Goal: Information Seeking & Learning: Learn about a topic

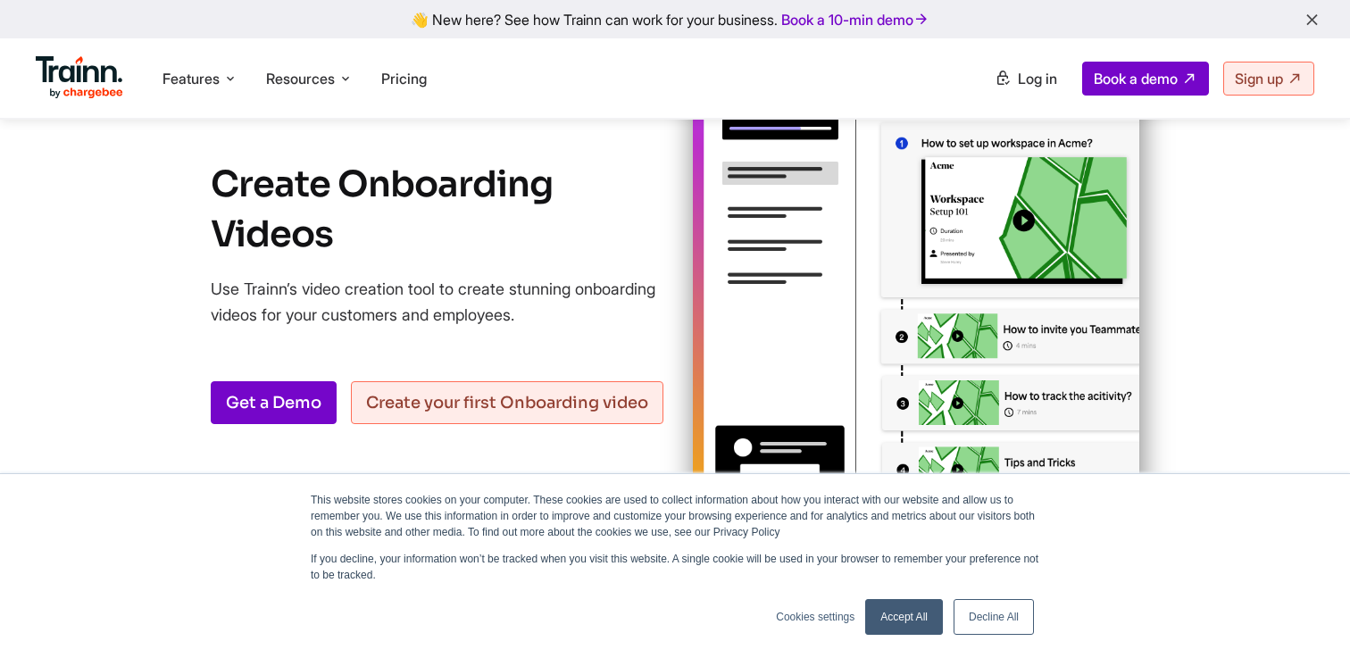
scroll to position [187, 0]
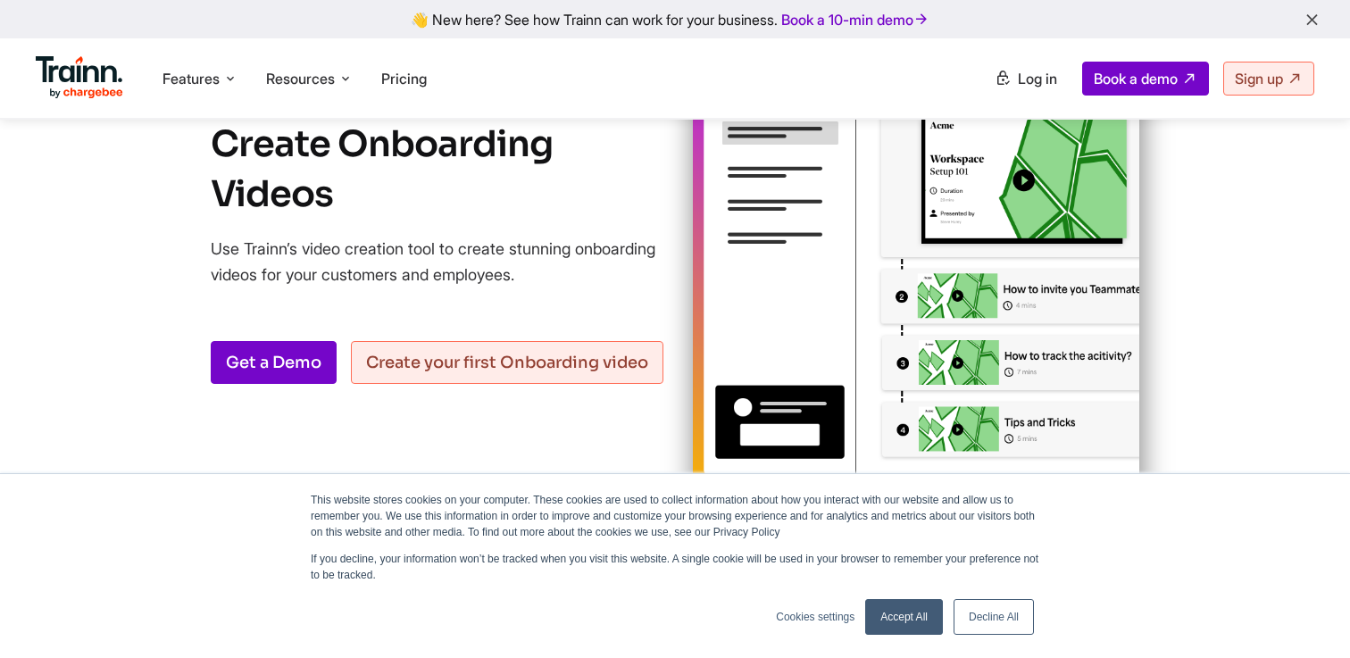
click at [1016, 625] on link "Decline All" at bounding box center [994, 617] width 80 height 36
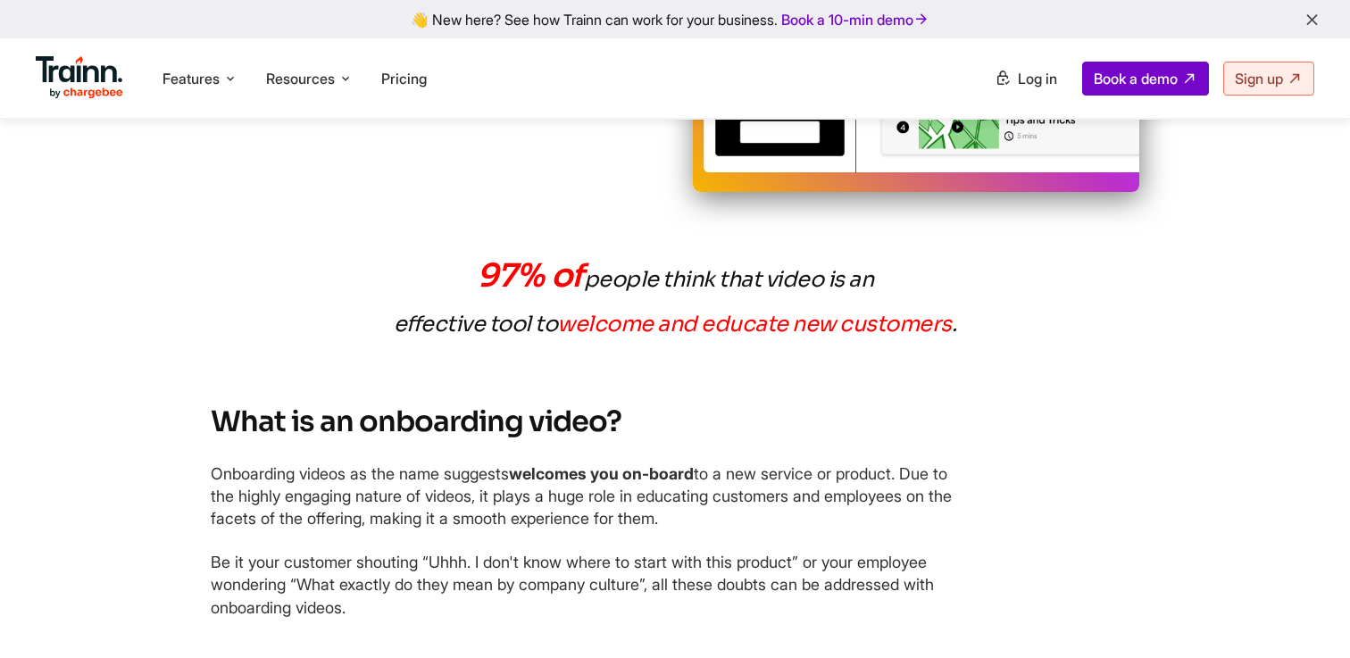
scroll to position [519, 0]
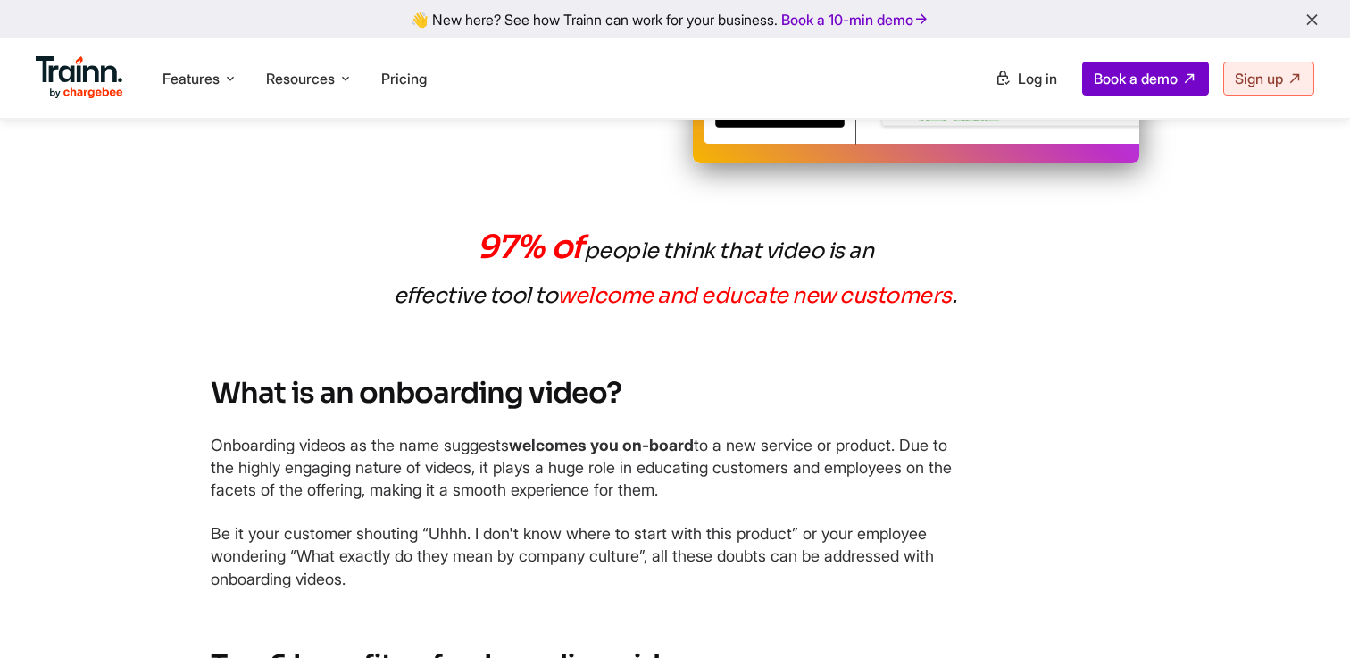
click at [635, 241] on p "97% of people think that video is an effective tool to welcome and educate new …" at bounding box center [675, 271] width 643 height 93
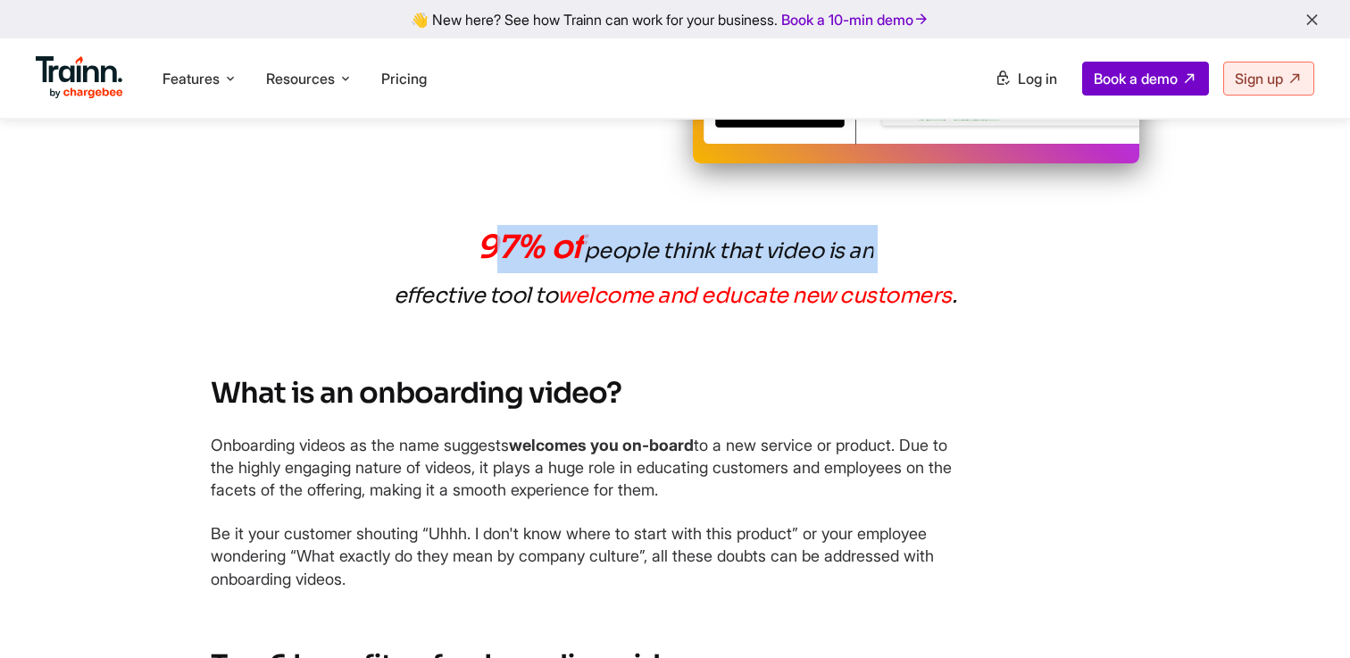
click at [606, 281] on p "97% of people think that video is an effective tool to welcome and educate new …" at bounding box center [675, 271] width 643 height 93
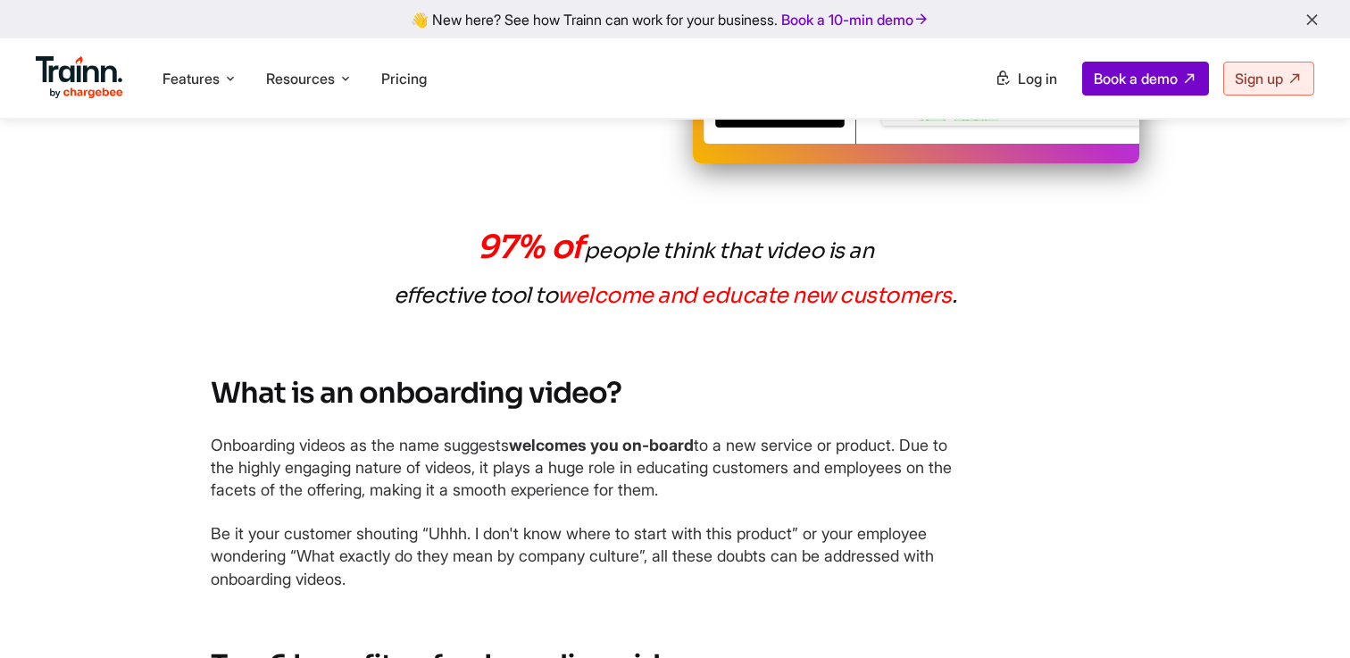
click at [606, 281] on p "97% of people think that video is an effective tool to welcome and educate new …" at bounding box center [675, 271] width 643 height 93
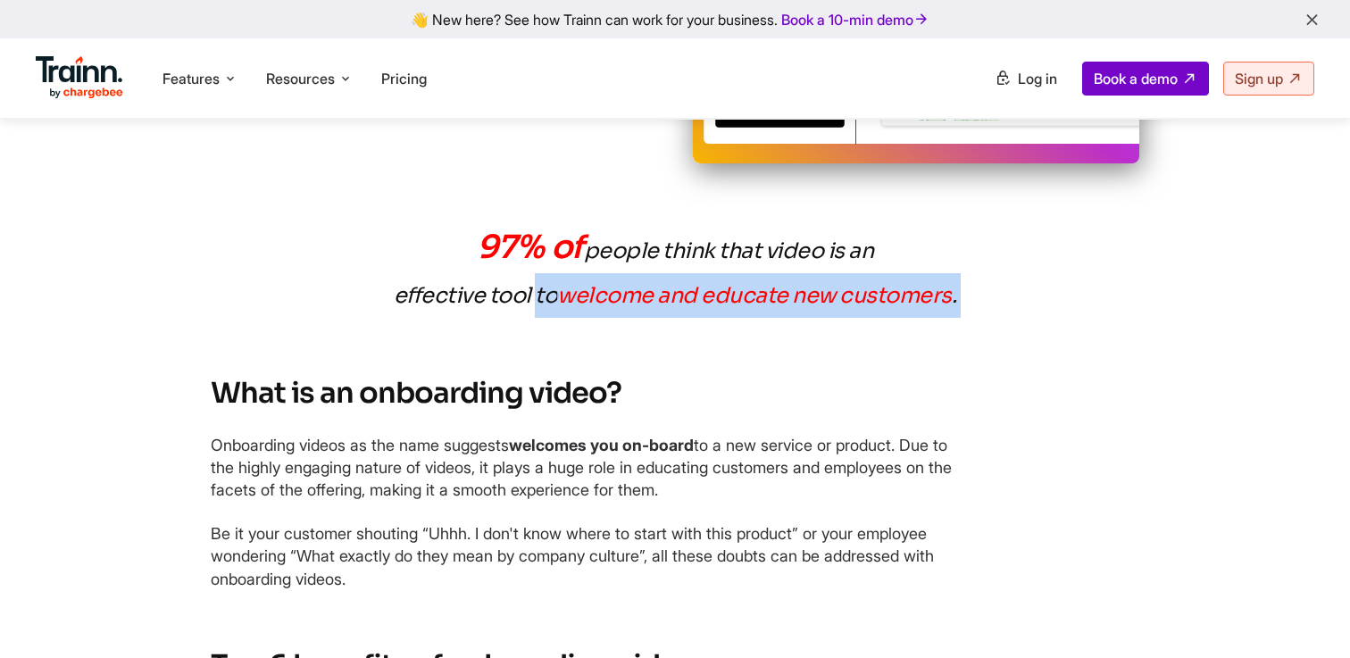
click at [663, 299] on span "welcome and educate new customers" at bounding box center [754, 295] width 395 height 27
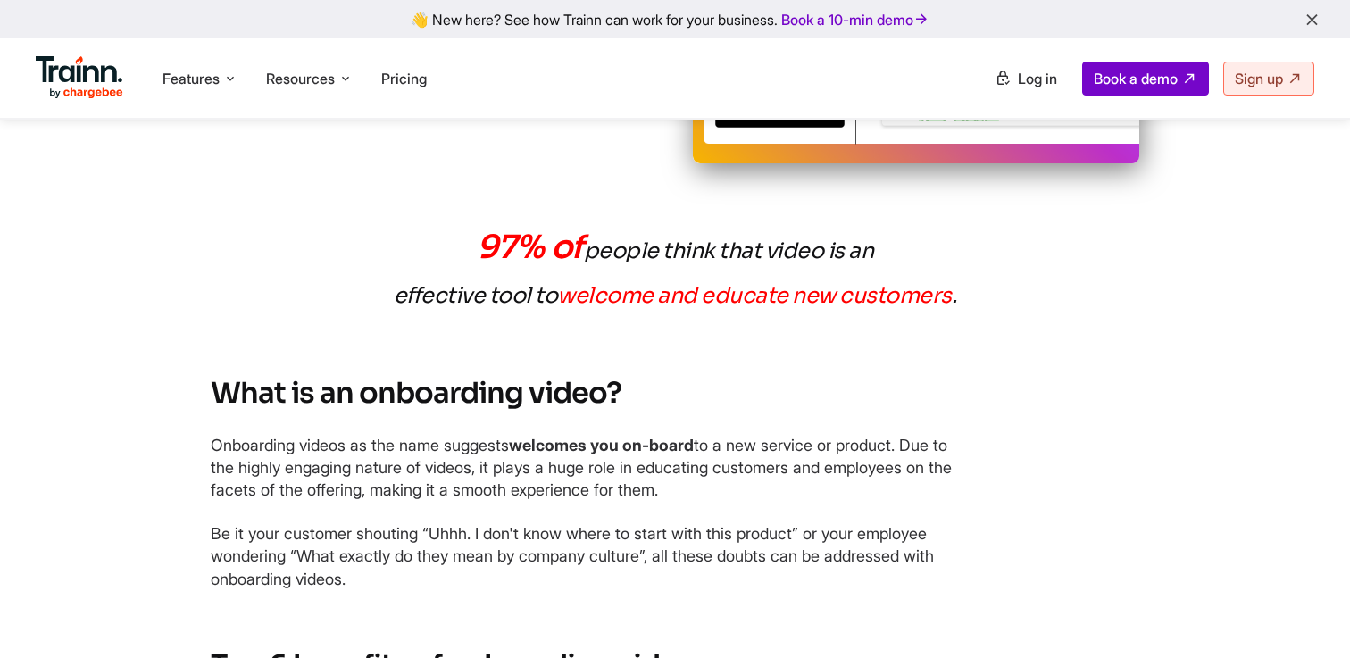
click at [663, 299] on span "welcome and educate new customers" at bounding box center [754, 295] width 395 height 27
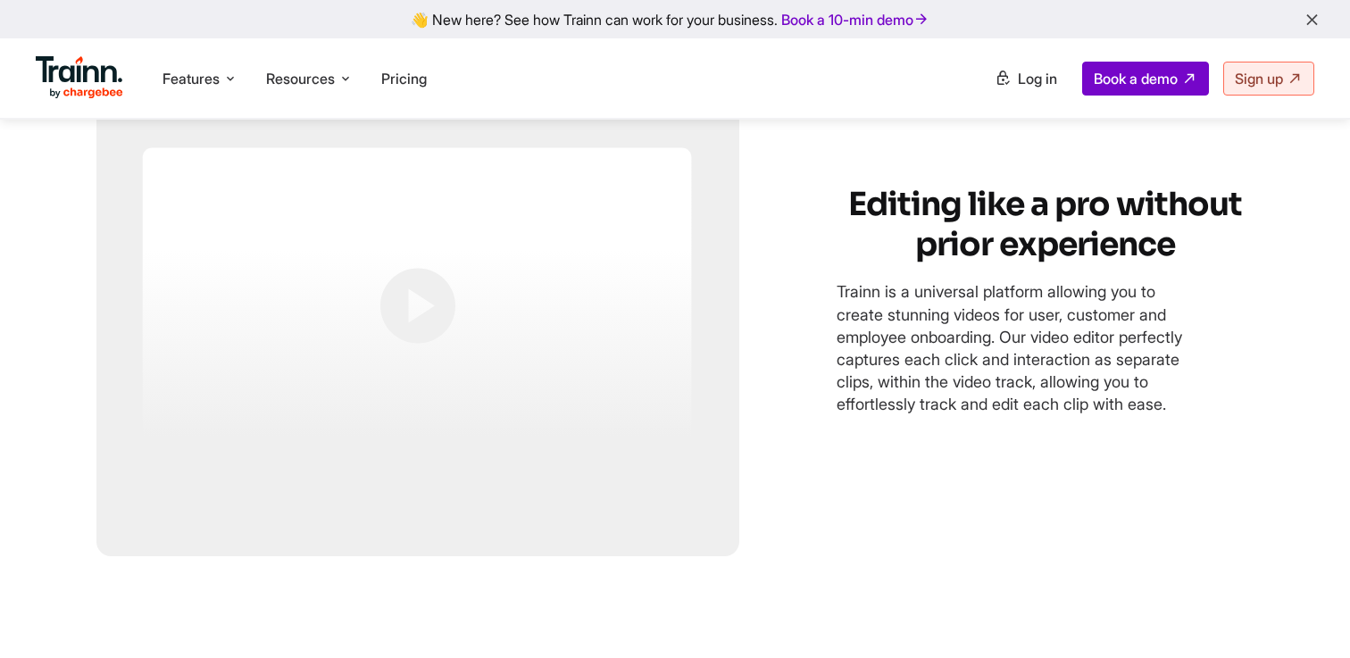
scroll to position [3447, 0]
